Goal: Book appointment/travel/reservation

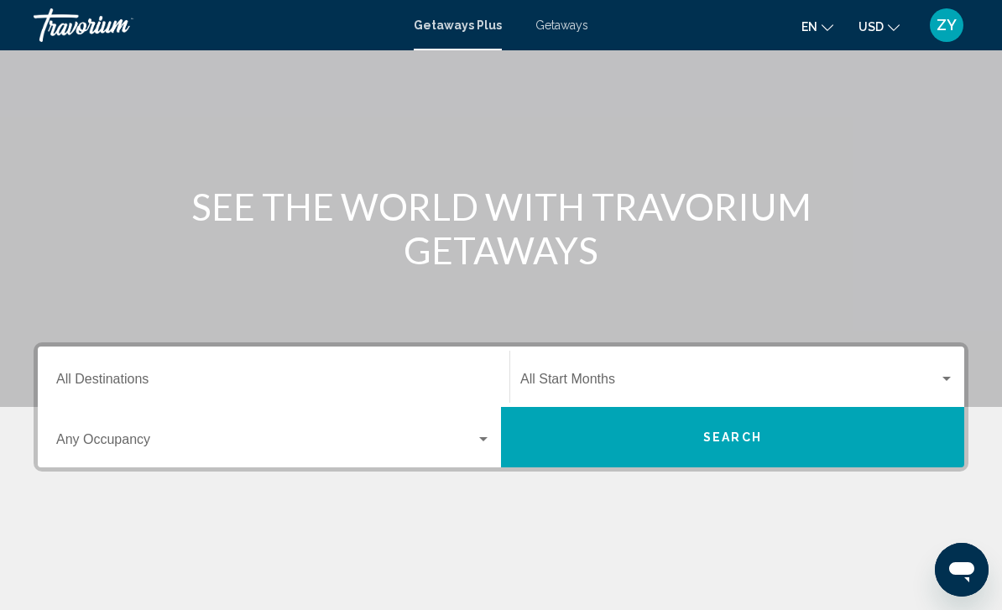
drag, startPoint x: 386, startPoint y: 376, endPoint x: 386, endPoint y: 195, distance: 181.2
click at [386, 376] on input "Destination All Destinations" at bounding box center [273, 382] width 435 height 15
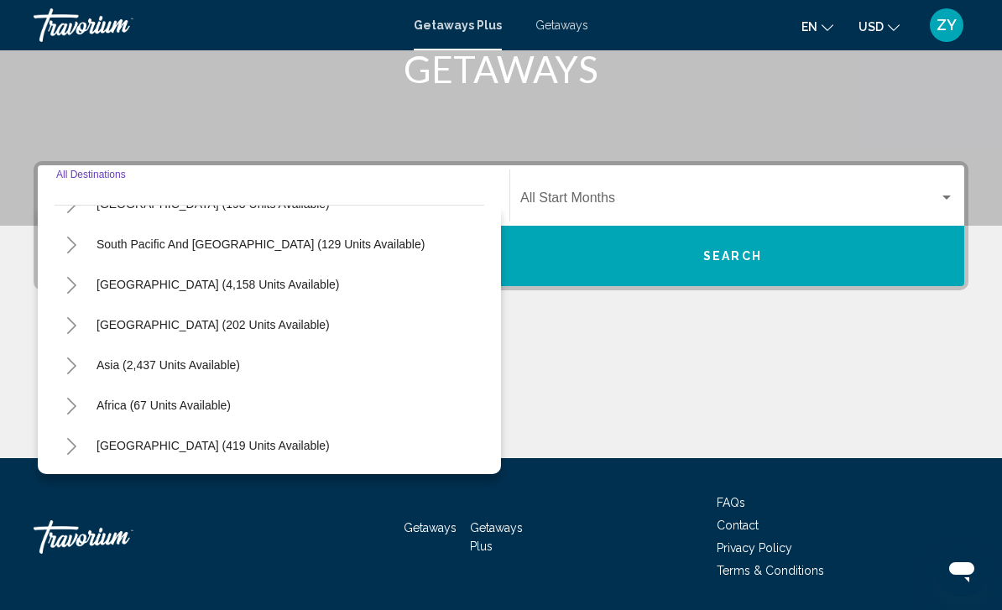
scroll to position [272, 0]
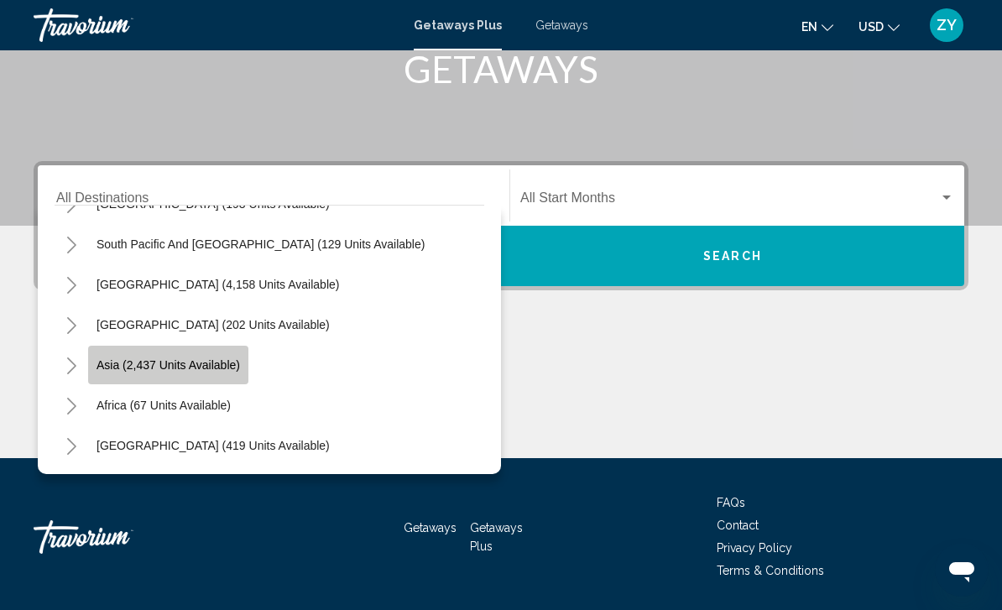
click at [200, 369] on span "Asia (2,437 units available)" at bounding box center [167, 364] width 143 height 13
type input "**********"
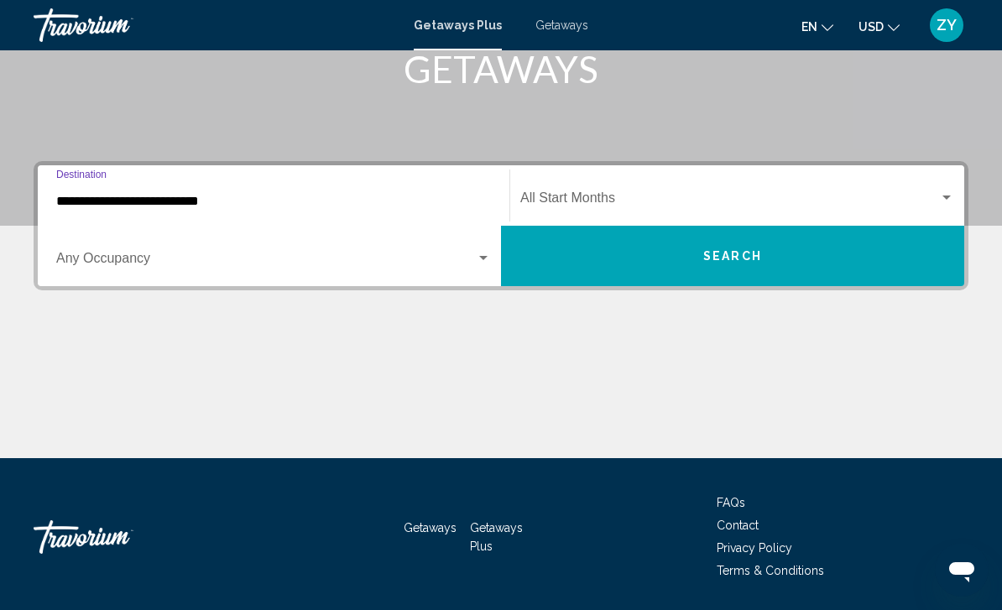
click at [647, 250] on button "Search" at bounding box center [732, 256] width 463 height 60
